Goal: Information Seeking & Learning: Learn about a topic

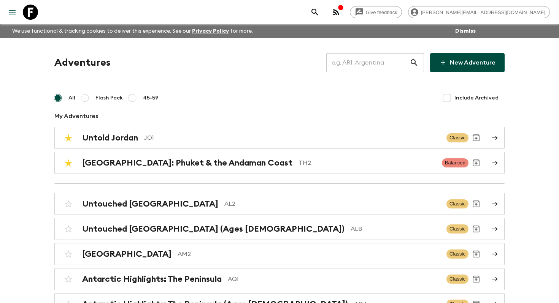
scroll to position [956, 0]
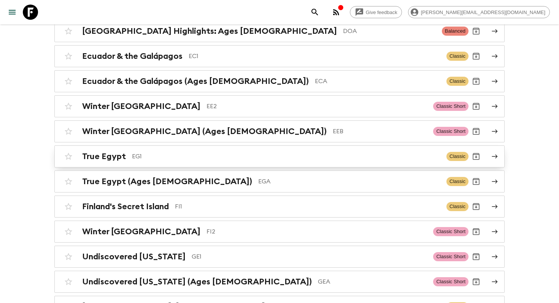
click at [168, 154] on p "EG1" at bounding box center [286, 156] width 308 height 9
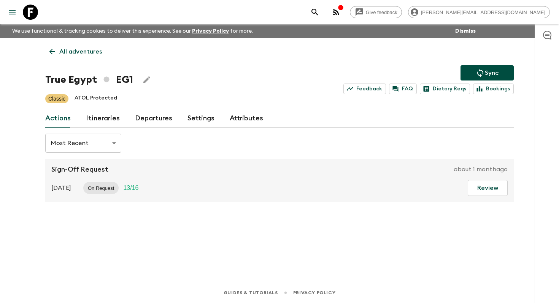
click at [103, 117] on link "Itineraries" at bounding box center [103, 119] width 34 height 18
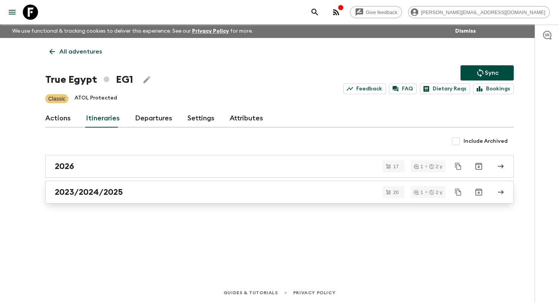
click at [199, 191] on div "2023/2024/2025" at bounding box center [272, 192] width 435 height 10
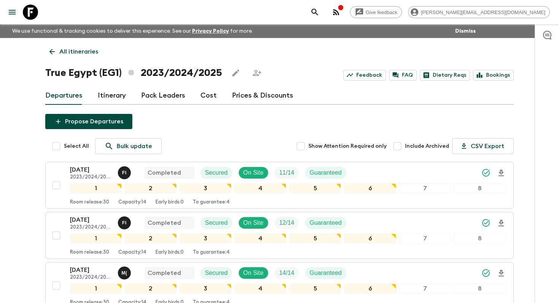
scroll to position [929, 0]
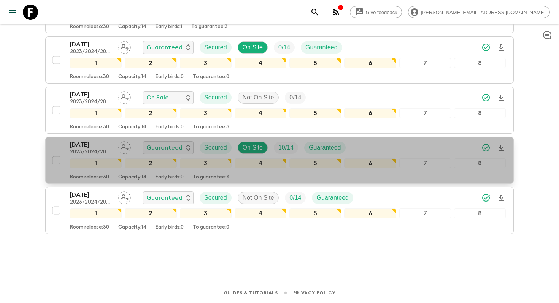
click at [79, 145] on p "28 Dec 2025" at bounding box center [91, 144] width 42 height 9
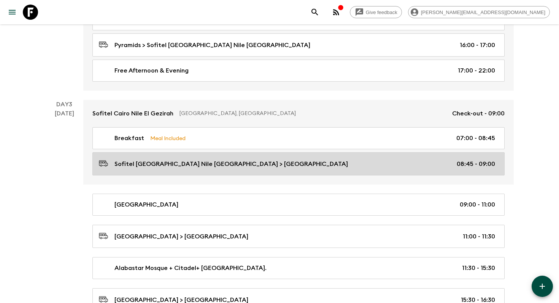
scroll to position [472, 0]
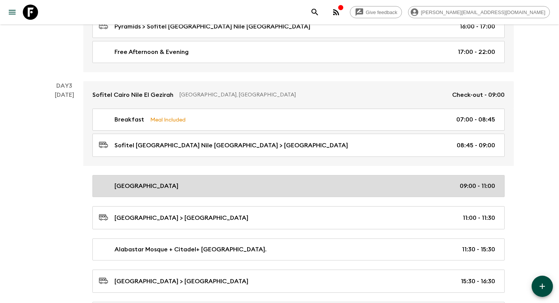
click at [243, 193] on link "Egyptian Museum 09:00 - 11:00" at bounding box center [298, 186] width 412 height 22
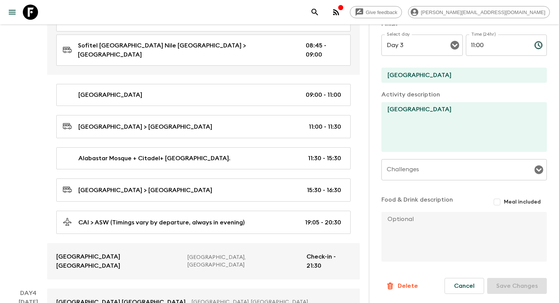
scroll to position [584, 0]
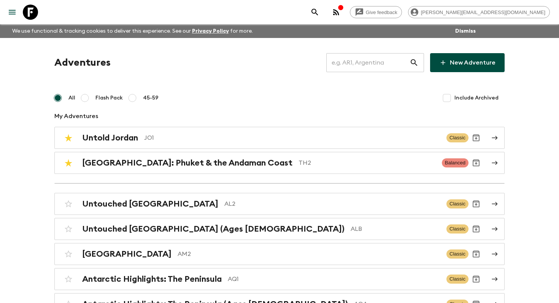
click at [344, 21] on div "Give feedback helena.b@flashpack.com" at bounding box center [279, 12] width 559 height 24
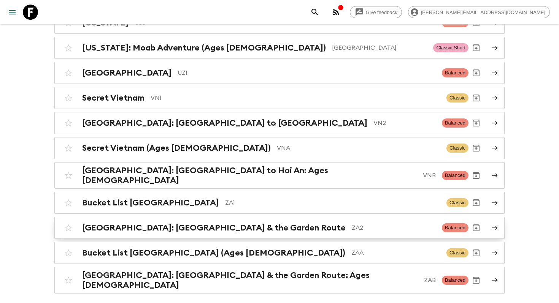
click at [178, 223] on h2 "[GEOGRAPHIC_DATA]: [GEOGRAPHIC_DATA] & the Garden Route" at bounding box center [214, 228] width 264 height 10
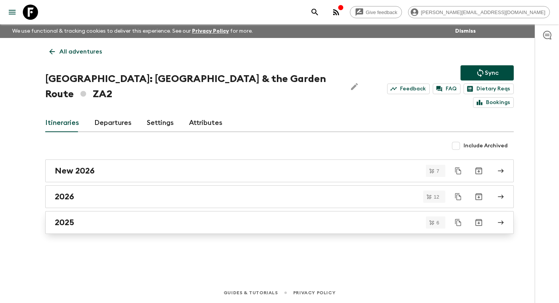
click at [87, 218] on div "2025" at bounding box center [272, 223] width 435 height 10
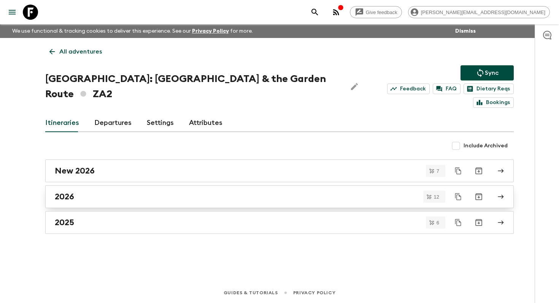
click at [101, 192] on div "2026" at bounding box center [272, 197] width 435 height 10
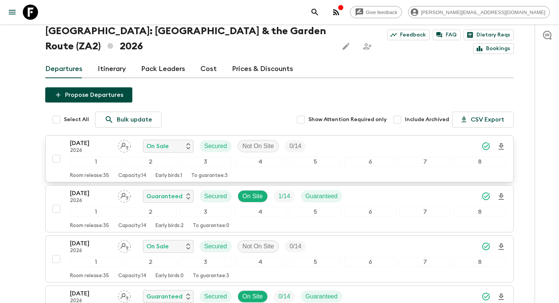
scroll to position [51, 0]
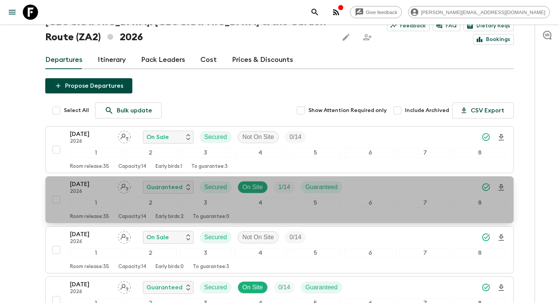
click at [83, 187] on p "[DATE]" at bounding box center [91, 184] width 42 height 9
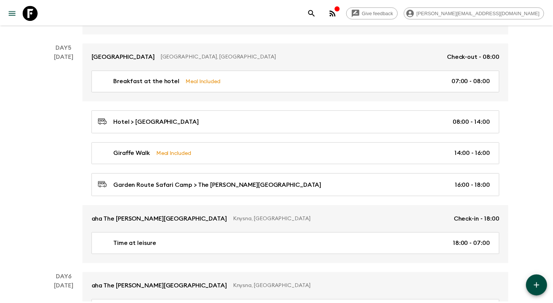
scroll to position [1757, 0]
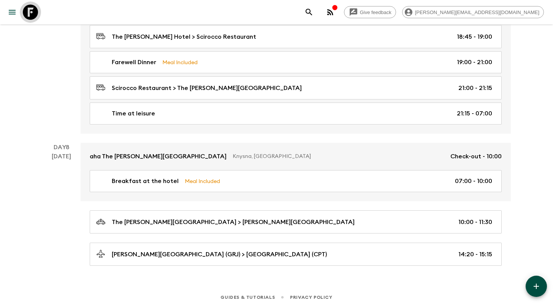
click at [35, 16] on icon at bounding box center [30, 12] width 15 height 15
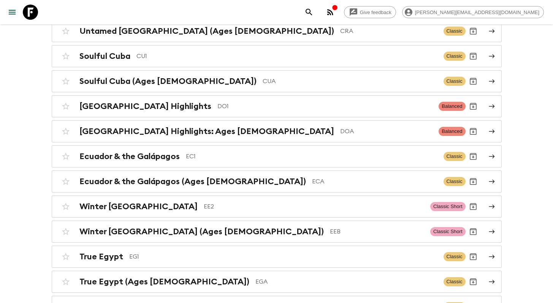
scroll to position [504, 0]
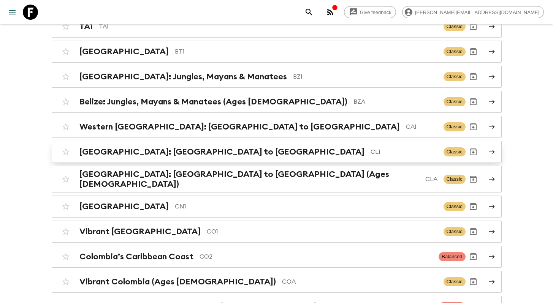
click at [371, 154] on p "CL1" at bounding box center [404, 152] width 67 height 9
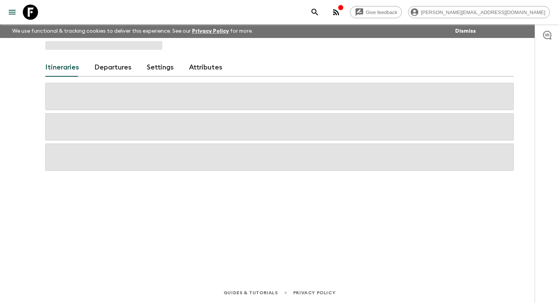
click at [230, 154] on span at bounding box center [279, 157] width 468 height 27
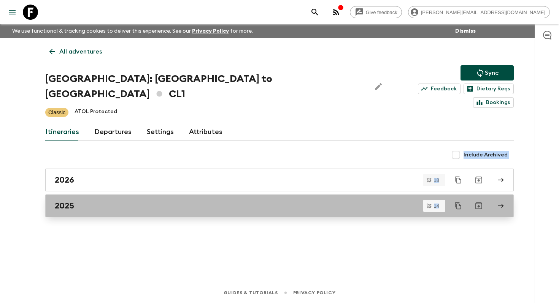
click at [111, 198] on link "2025" at bounding box center [279, 206] width 468 height 23
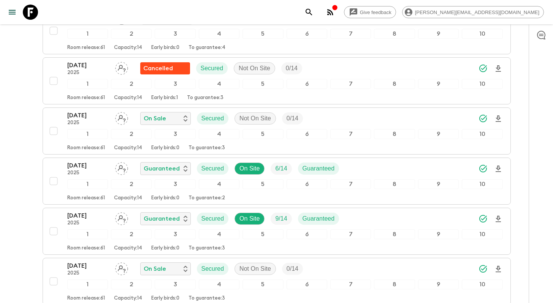
scroll to position [627, 0]
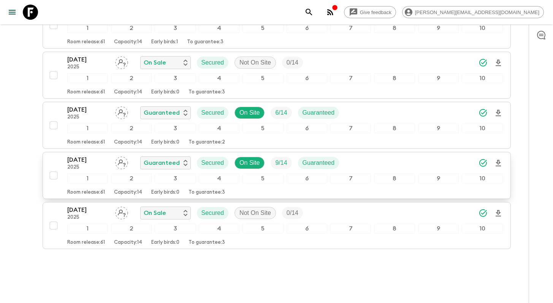
click at [92, 156] on p "[DATE]" at bounding box center [88, 160] width 42 height 9
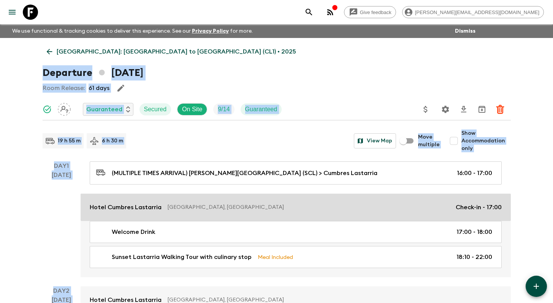
click at [144, 211] on p "Hotel Cumbres Lastarria" at bounding box center [126, 207] width 72 height 9
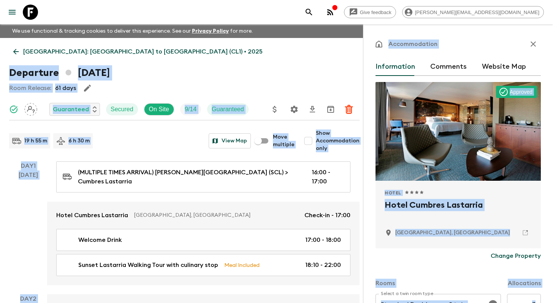
click at [417, 207] on h2 "Hotel Cumbres Lastarria" at bounding box center [458, 211] width 147 height 24
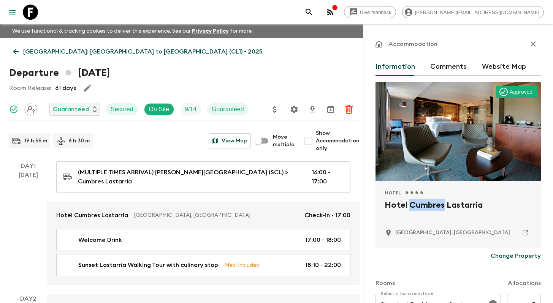
click at [417, 207] on h2 "Hotel Cumbres Lastarria" at bounding box center [458, 211] width 147 height 24
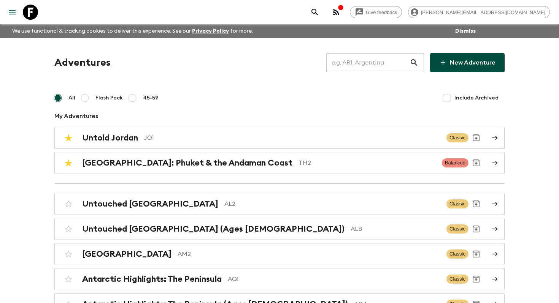
scroll to position [3367, 0]
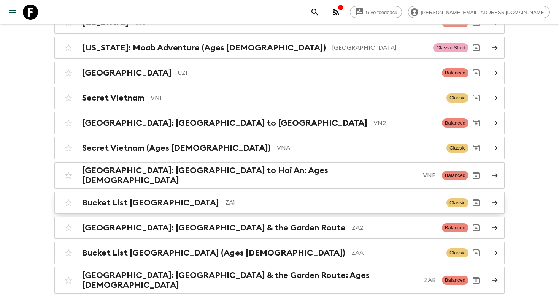
click at [257, 195] on div "Bucket List South Africa ZA1 Classic" at bounding box center [265, 202] width 408 height 15
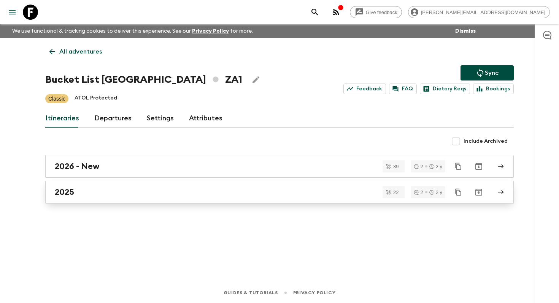
click at [74, 193] on h2 "2025" at bounding box center [64, 192] width 19 height 10
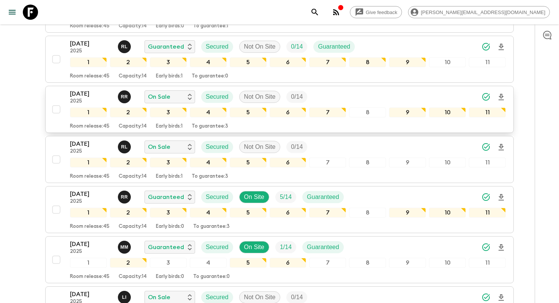
scroll to position [895, 0]
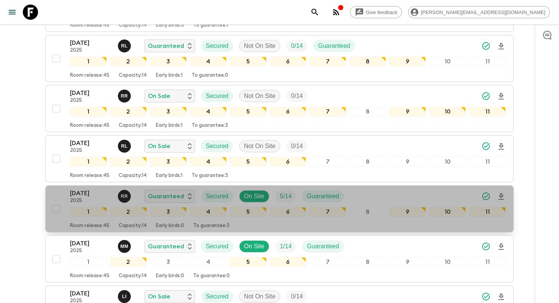
click at [83, 189] on p "[DATE]" at bounding box center [91, 193] width 42 height 9
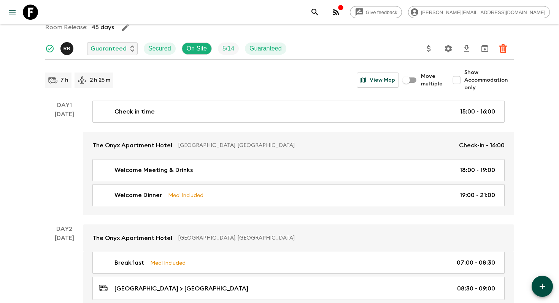
scroll to position [63, 0]
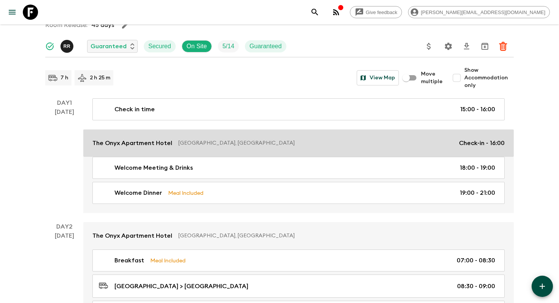
click at [134, 144] on p "The Onyx Apartment Hotel" at bounding box center [132, 143] width 80 height 9
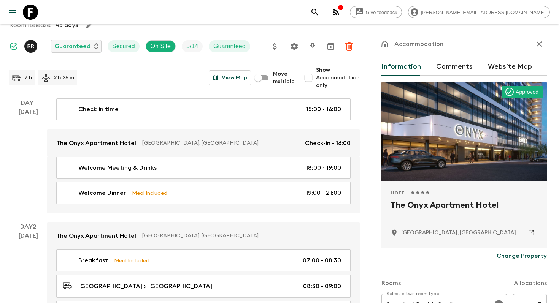
click at [436, 203] on h2 "The Onyx Apartment Hotel" at bounding box center [464, 211] width 147 height 24
copy div "The Onyx Apartment Hotel"
